Goal: Task Accomplishment & Management: Manage account settings

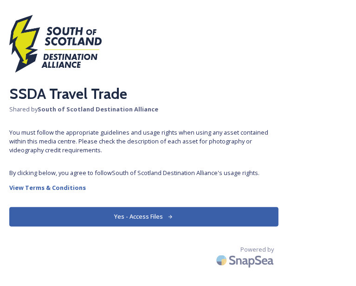
click at [158, 209] on button "Yes - Access Files" at bounding box center [143, 216] width 269 height 19
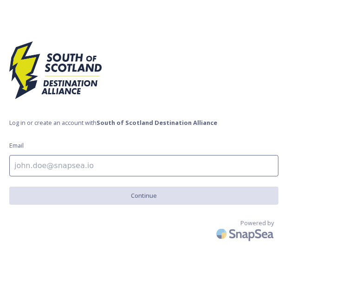
click at [121, 165] on input at bounding box center [143, 165] width 269 height 21
click at [122, 165] on input at bounding box center [143, 165] width 269 height 21
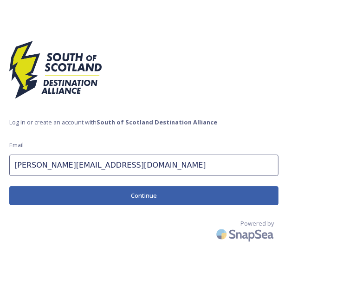
type input "[PERSON_NAME][EMAIL_ADDRESS][DOMAIN_NAME]"
click at [123, 201] on button "Continue" at bounding box center [143, 195] width 269 height 19
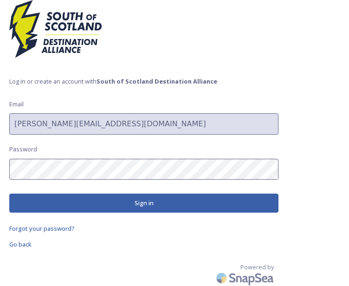
click at [182, 205] on button "Sign in" at bounding box center [143, 203] width 269 height 19
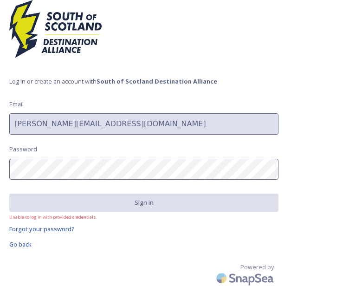
click at [75, 231] on link "Forgot your password?" at bounding box center [143, 228] width 269 height 11
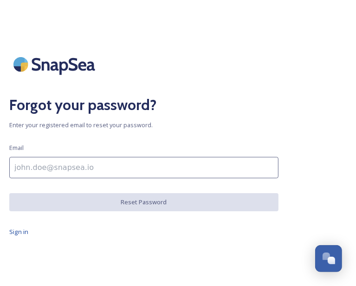
click at [115, 162] on input at bounding box center [143, 167] width 269 height 21
type input "[PERSON_NAME][EMAIL_ADDRESS][DOMAIN_NAME]"
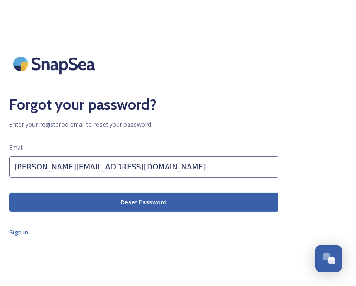
click at [108, 193] on button "Reset Password" at bounding box center [143, 202] width 269 height 19
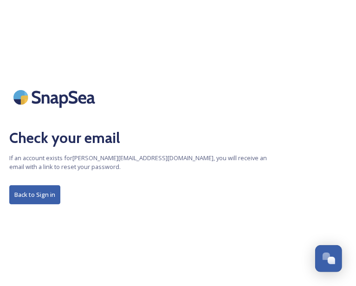
click at [56, 191] on button "Back to Sign in" at bounding box center [34, 194] width 51 height 19
